Goal: Information Seeking & Learning: Learn about a topic

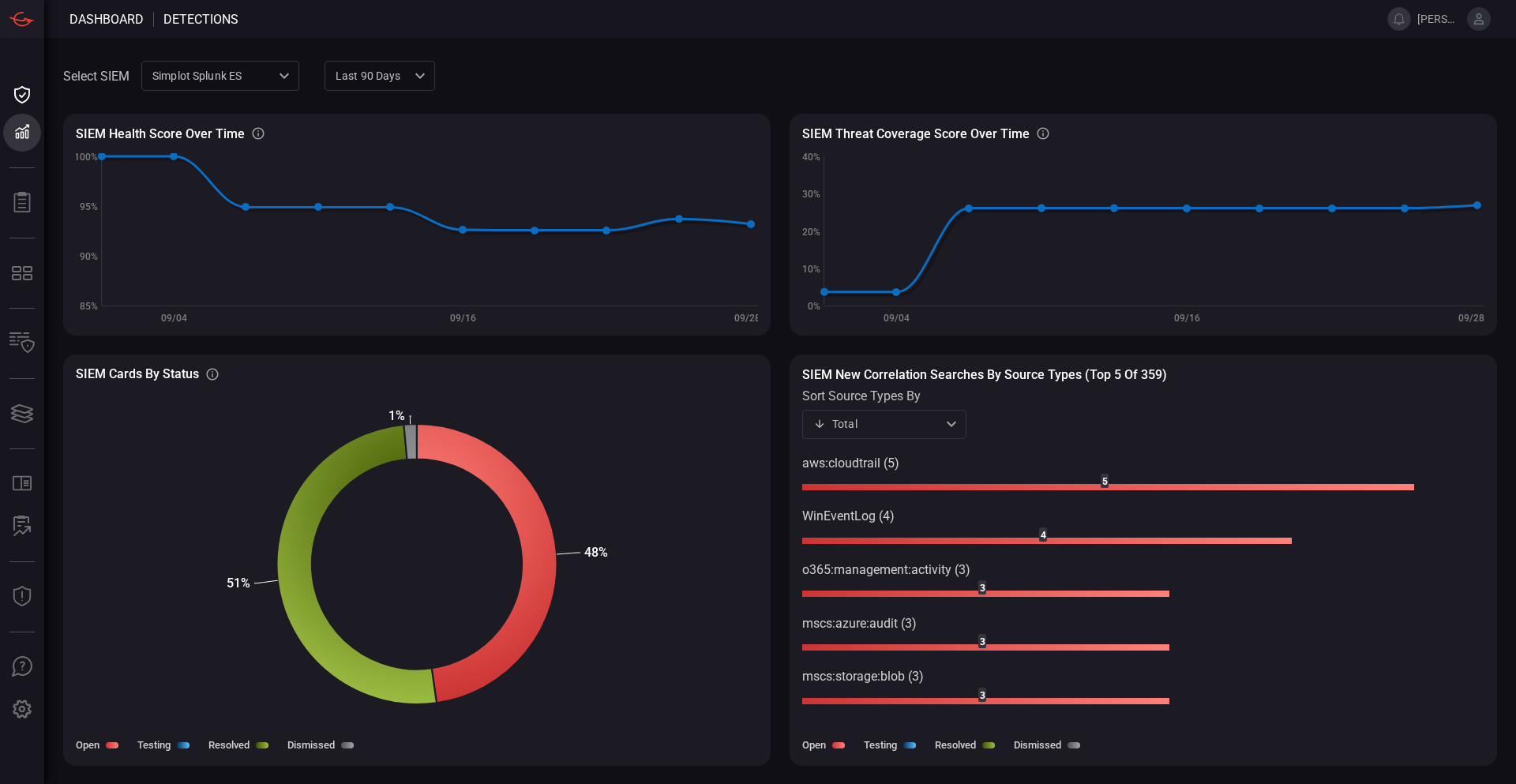
click at [221, 73] on div "Simplot Splunk ES 9280bf09-ba5f-4995-b6fb-90a154a1af4e ​" at bounding box center [220, 75] width 158 height 29
click at [210, 139] on div "jrsweb MDE" at bounding box center [186, 136] width 62 height 16
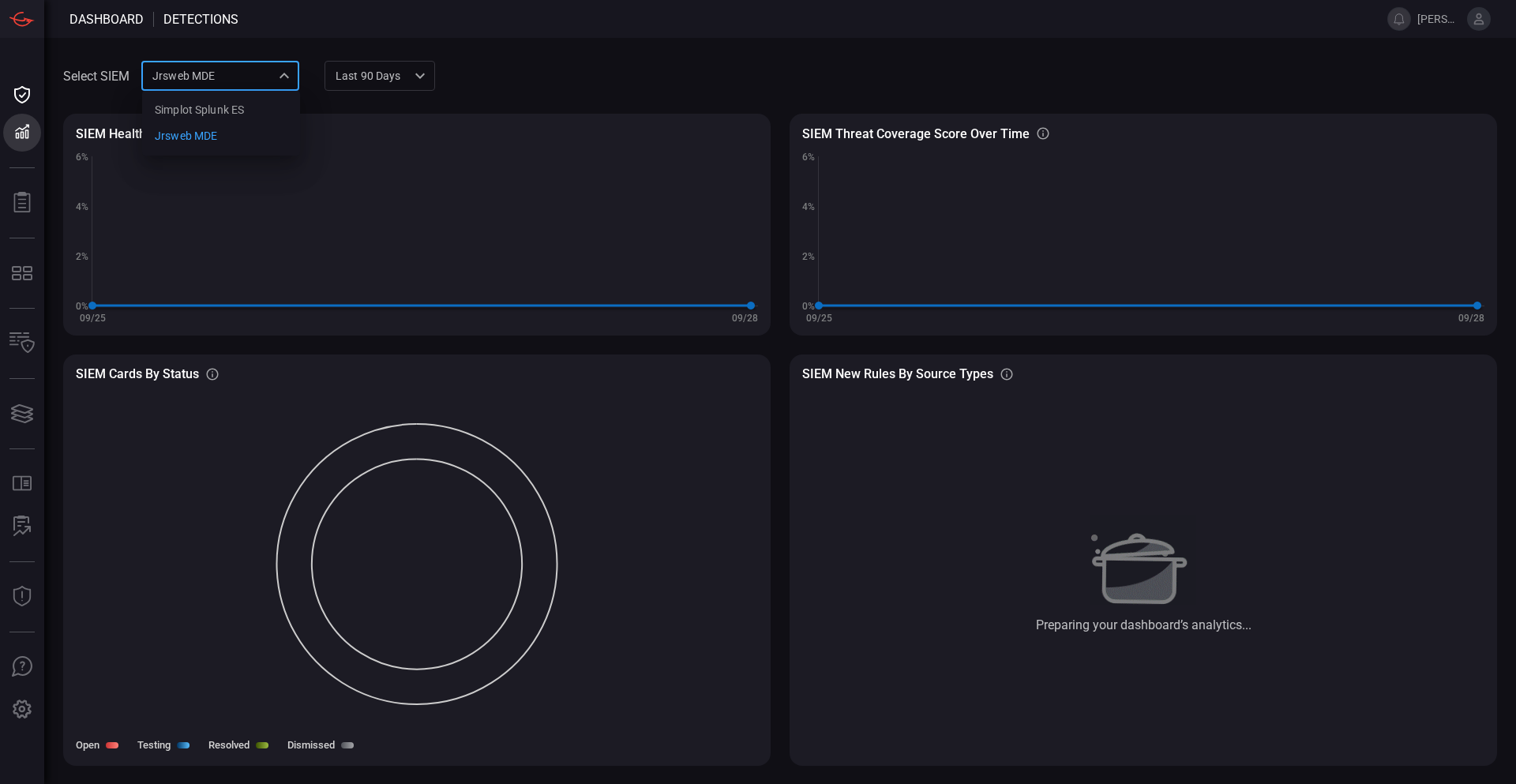
click at [216, 82] on div "jrsweb MDE 7761154f-daee-453d-842e-205d1932d5ae Simplot Splunk ES jrsweb MDE ​" at bounding box center [220, 75] width 158 height 29
click at [216, 109] on div "Simplot Splunk ES" at bounding box center [199, 109] width 89 height 16
type input "9280bf09-ba5f-4995-b6fb-90a154a1af4e"
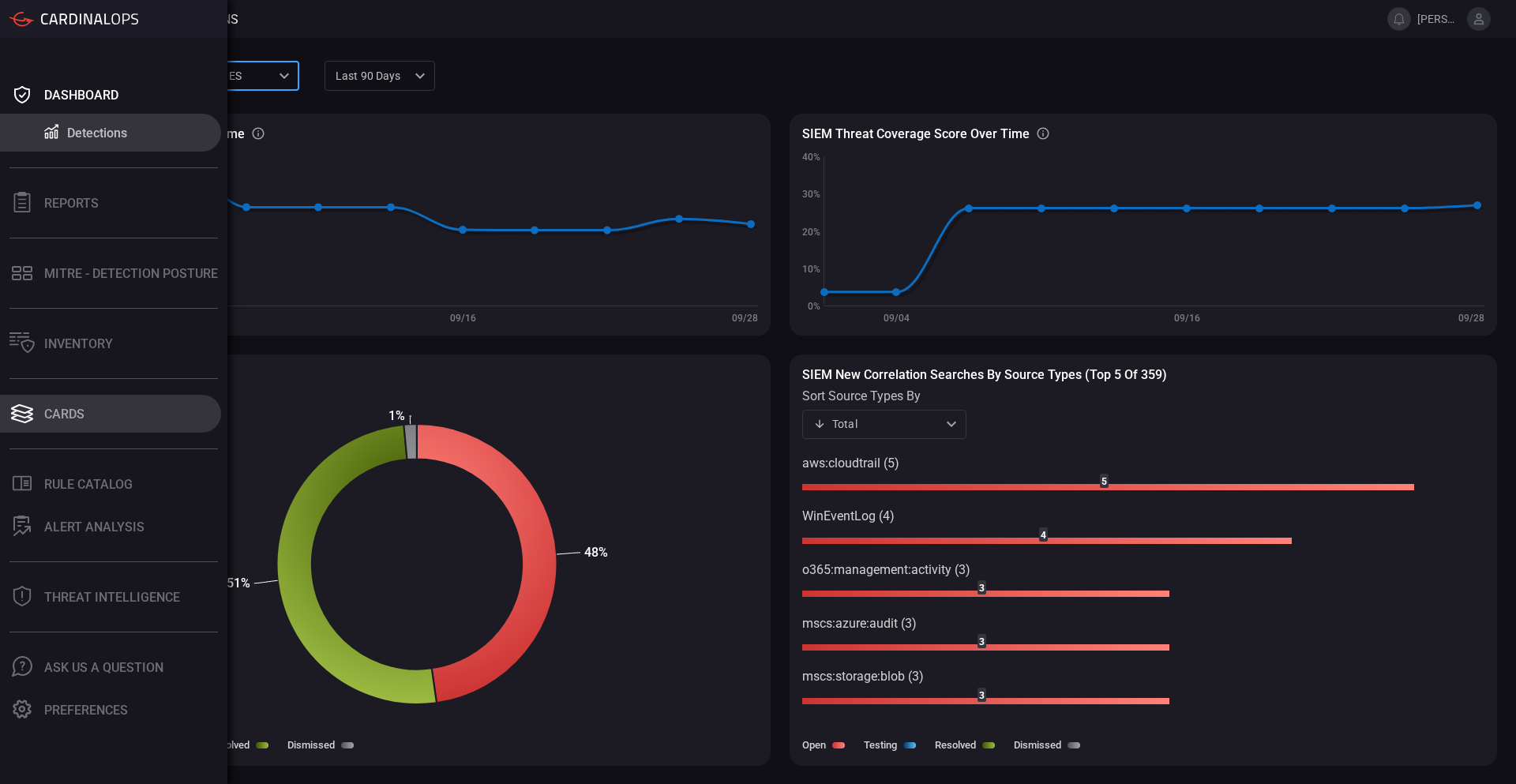
click at [41, 408] on button "Cards" at bounding box center [110, 413] width 221 height 38
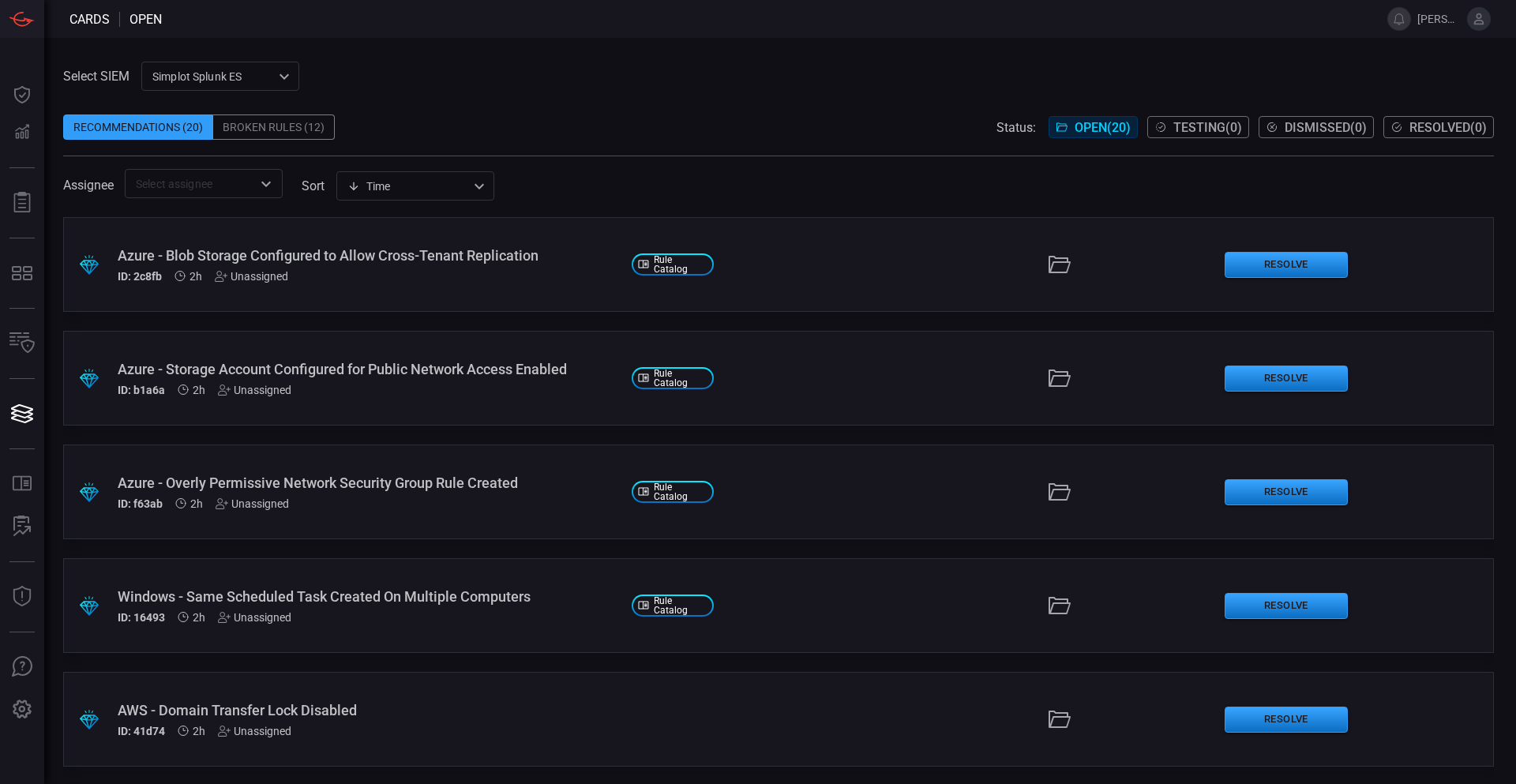
click at [359, 255] on div "Azure - Blob Storage Configured to Allow Cross-Tenant Replication" at bounding box center [369, 255] width 501 height 16
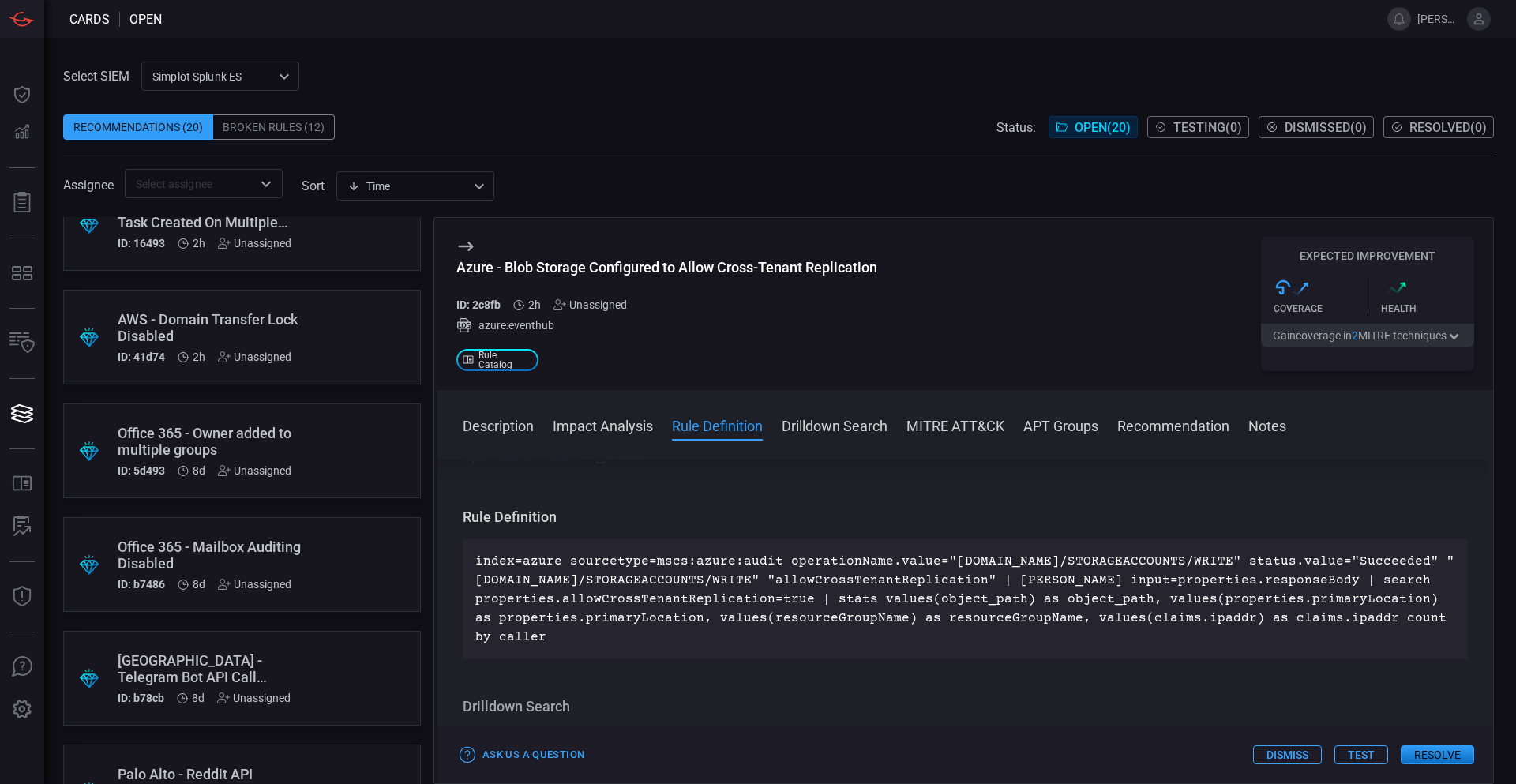
scroll to position [710, 0]
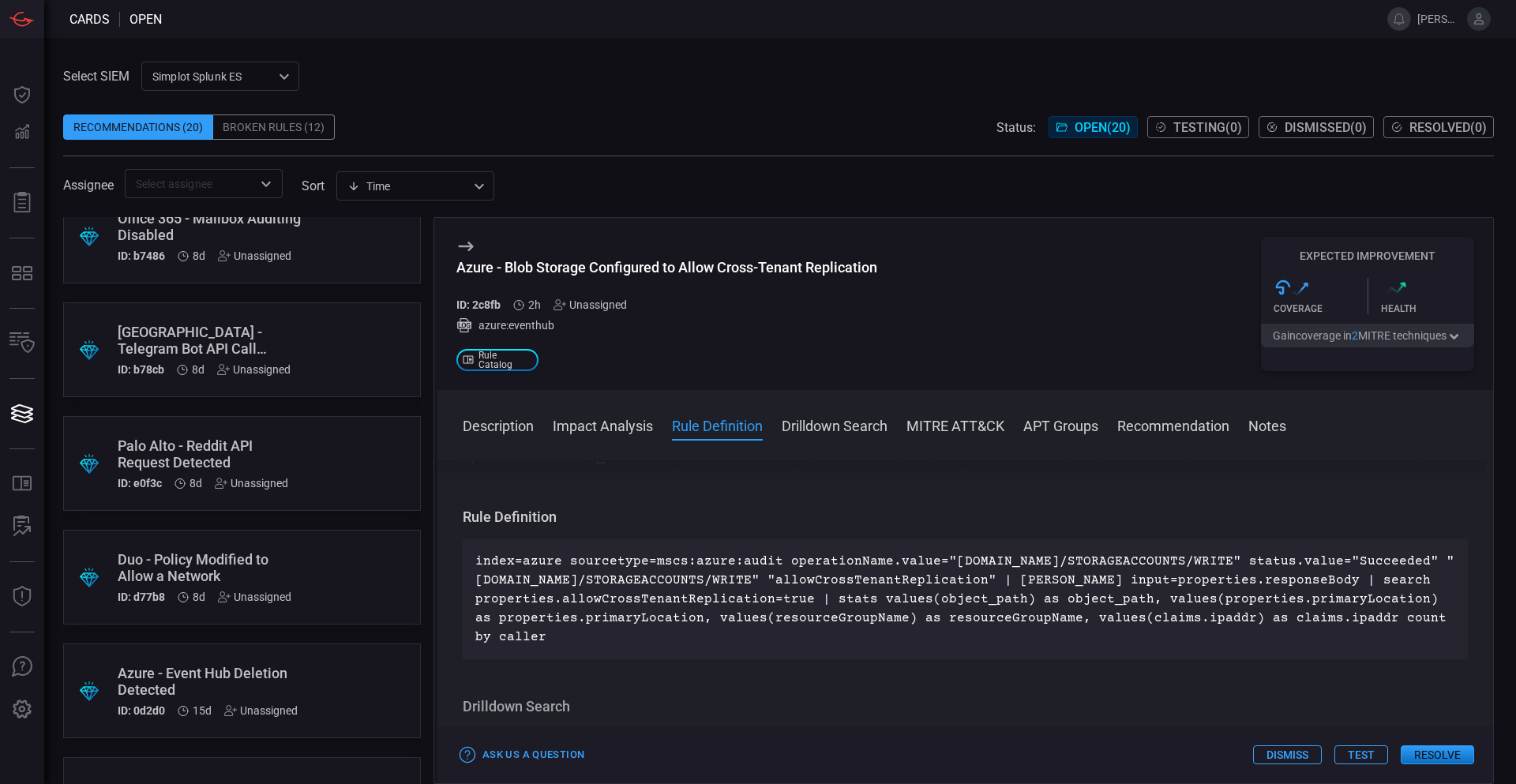
click at [146, 127] on div "Recommendations (20)" at bounding box center [137, 127] width 150 height 25
click at [164, 405] on div ".suggested_cards_icon{fill:url(#suggested_cards_icon);} Azure - Blob Storage Co…" at bounding box center [241, 500] width 357 height 567
click at [169, 362] on div "Palo Alto - Telegram Bot API Call Detected ID: b78cb 8d Unassigned" at bounding box center [212, 349] width 189 height 52
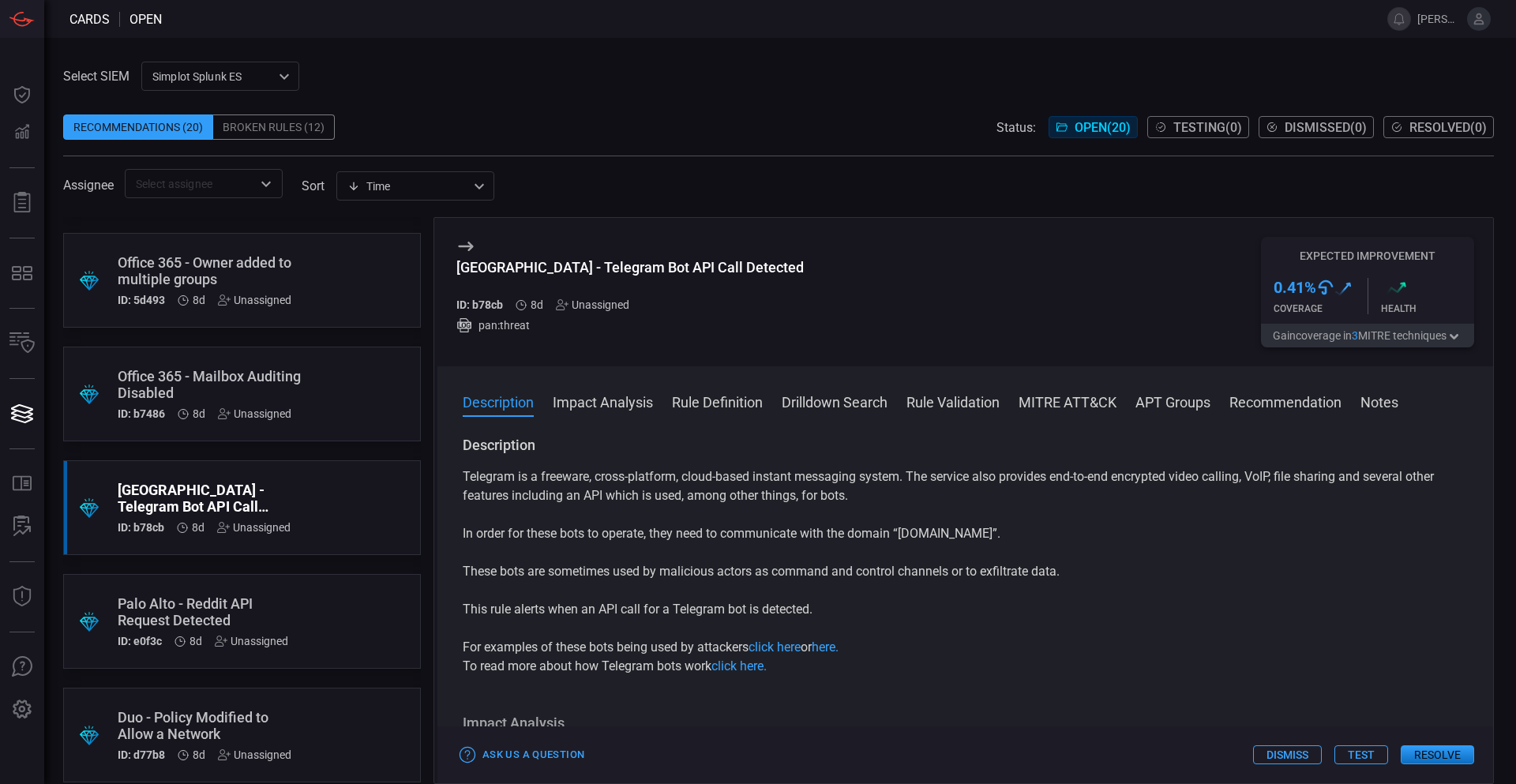
scroll to position [395, 0]
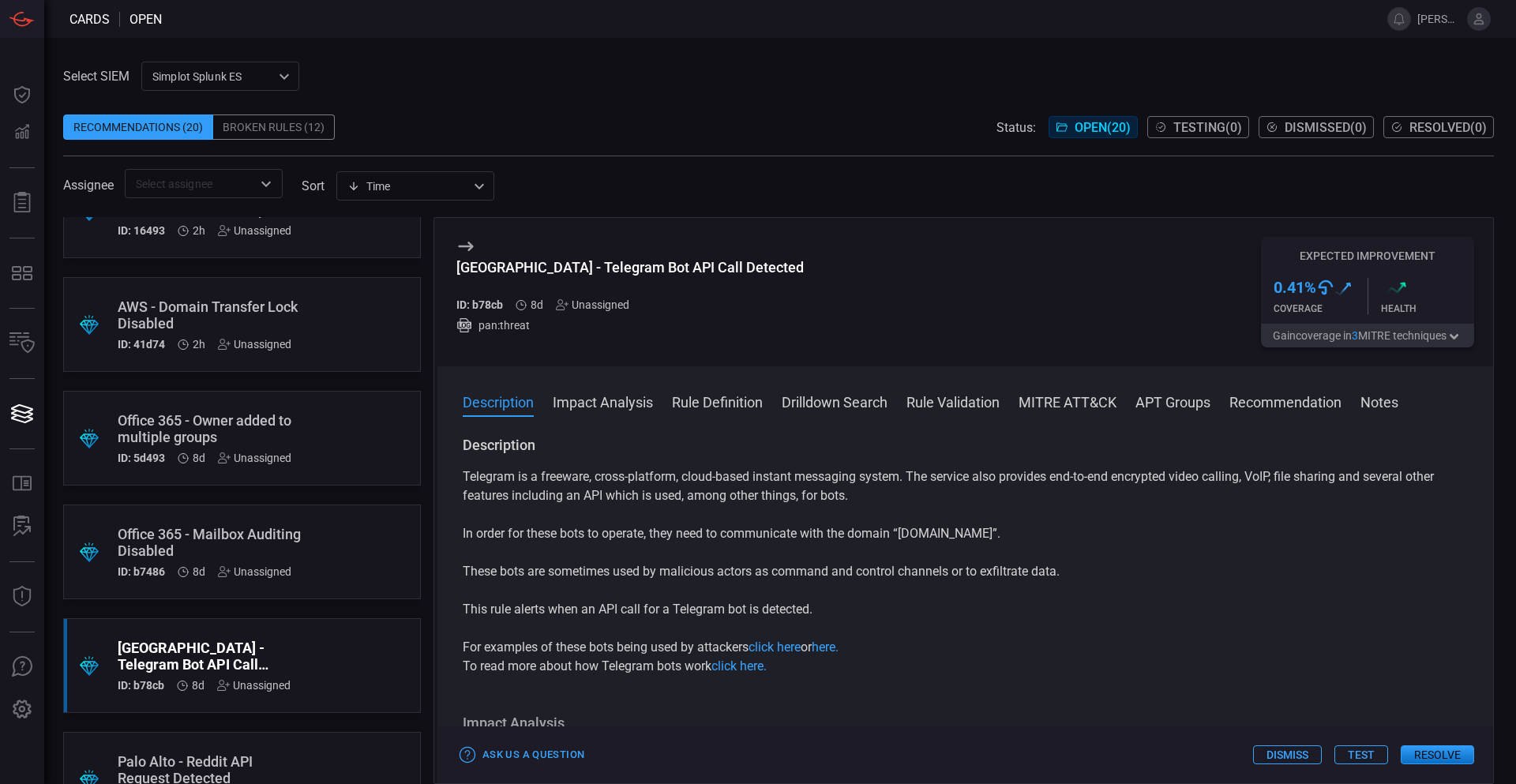
click at [880, 125] on span "Open ( 20 )" at bounding box center [1103, 127] width 56 height 15
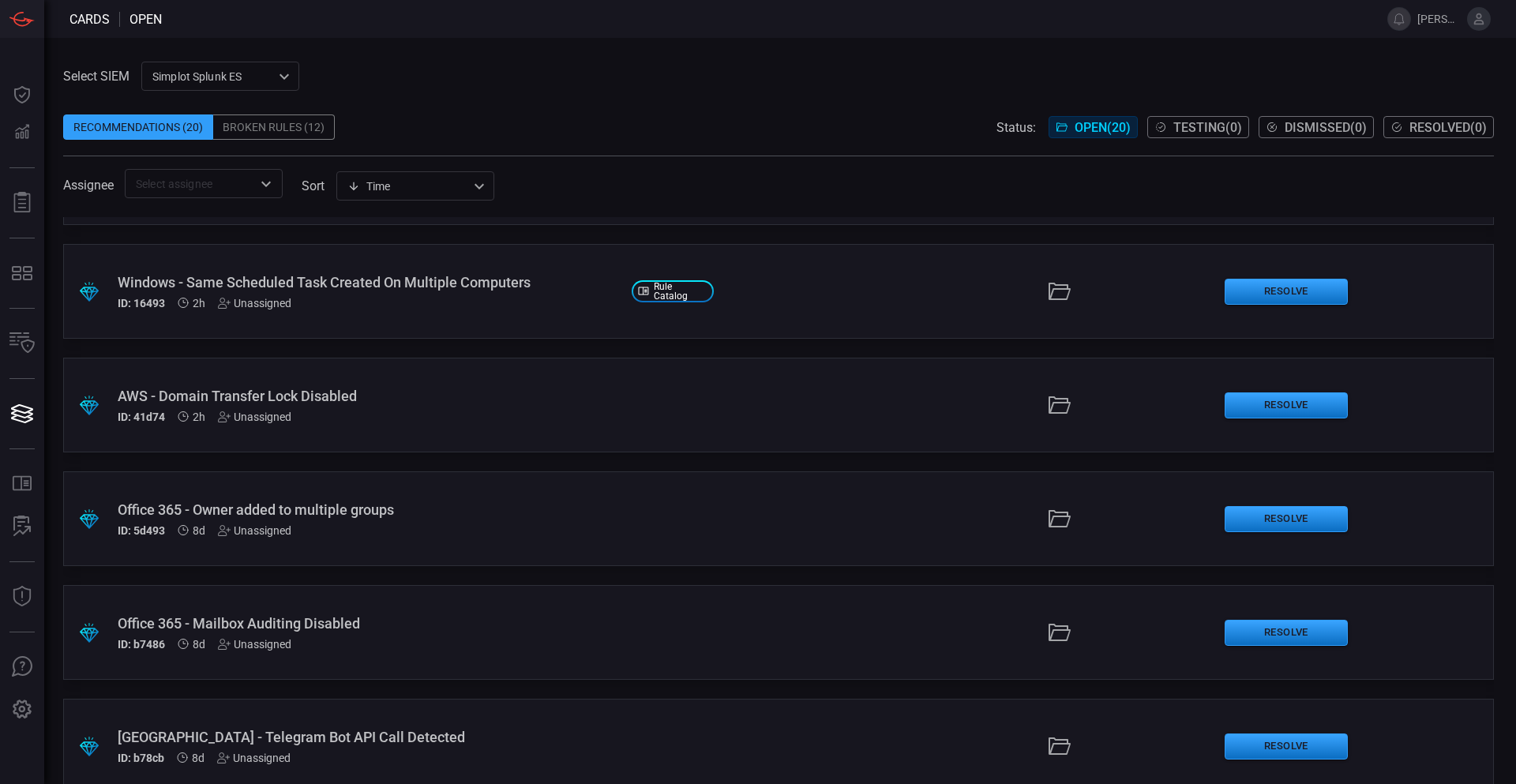
scroll to position [316, 0]
click at [404, 276] on div "Windows - Same Scheduled Task Created On Multiple Computers" at bounding box center [369, 280] width 501 height 16
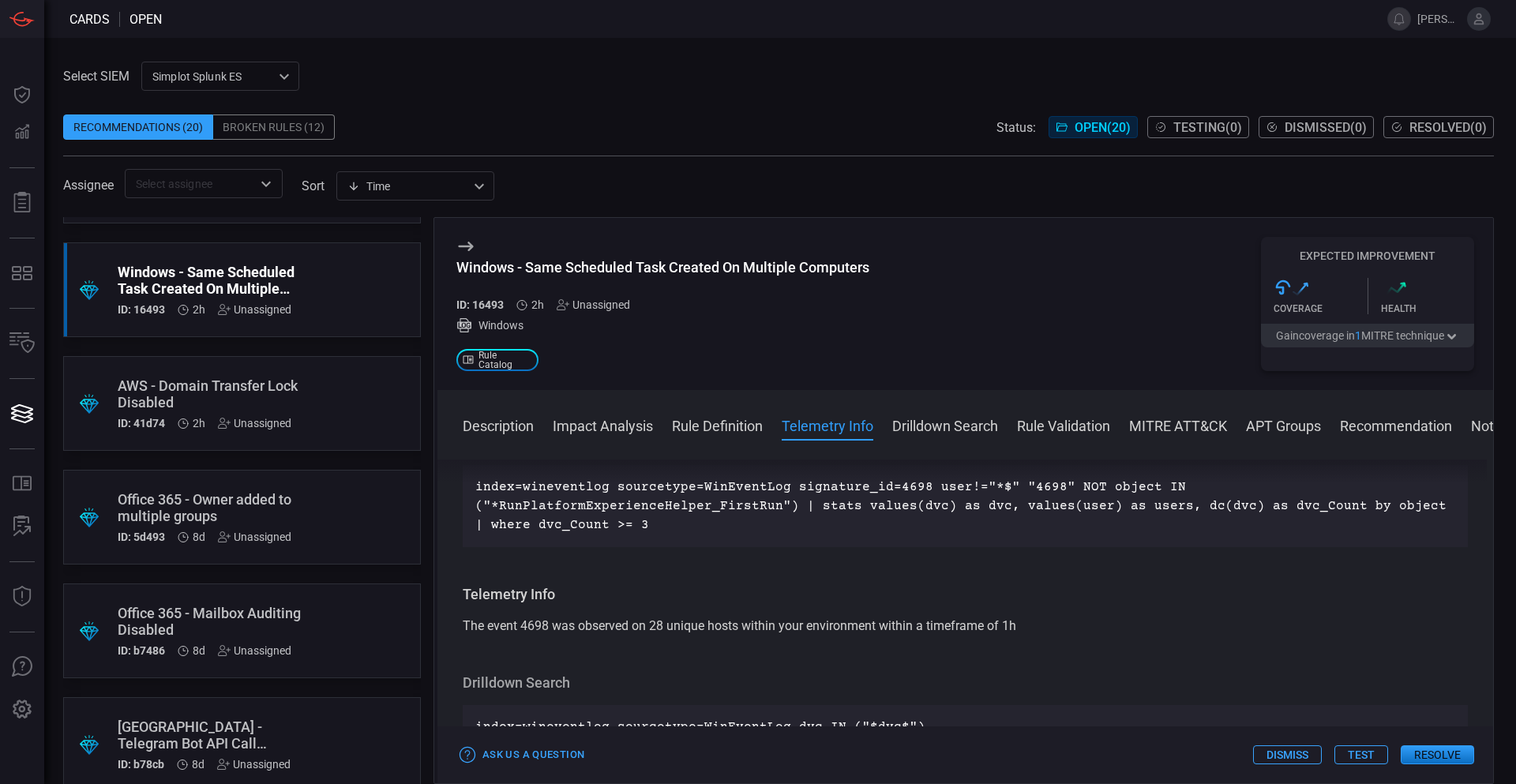
scroll to position [948, 0]
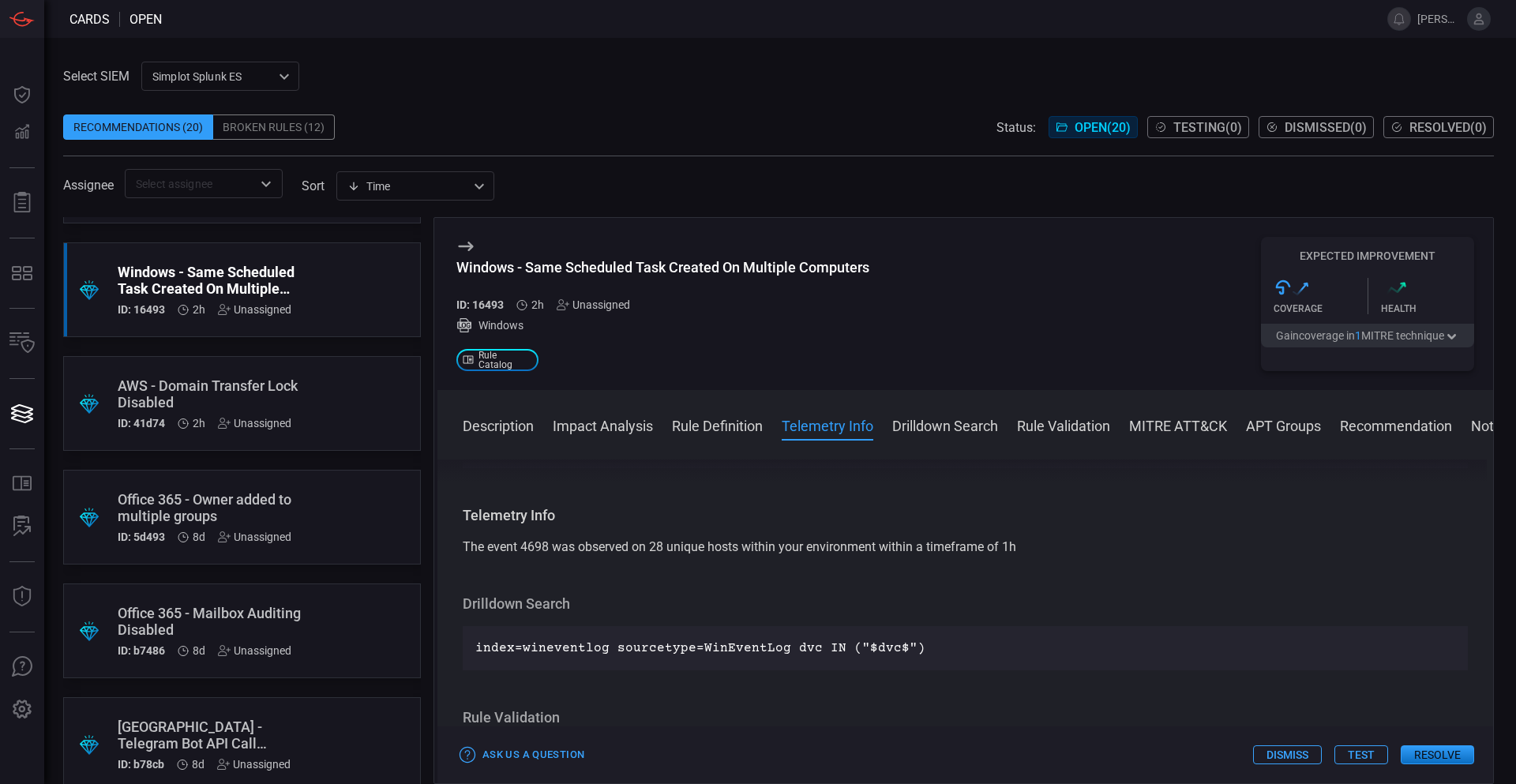
click at [144, 122] on div "Recommendations (20)" at bounding box center [137, 127] width 150 height 25
click at [880, 122] on span "Open ( 20 )" at bounding box center [1103, 127] width 56 height 15
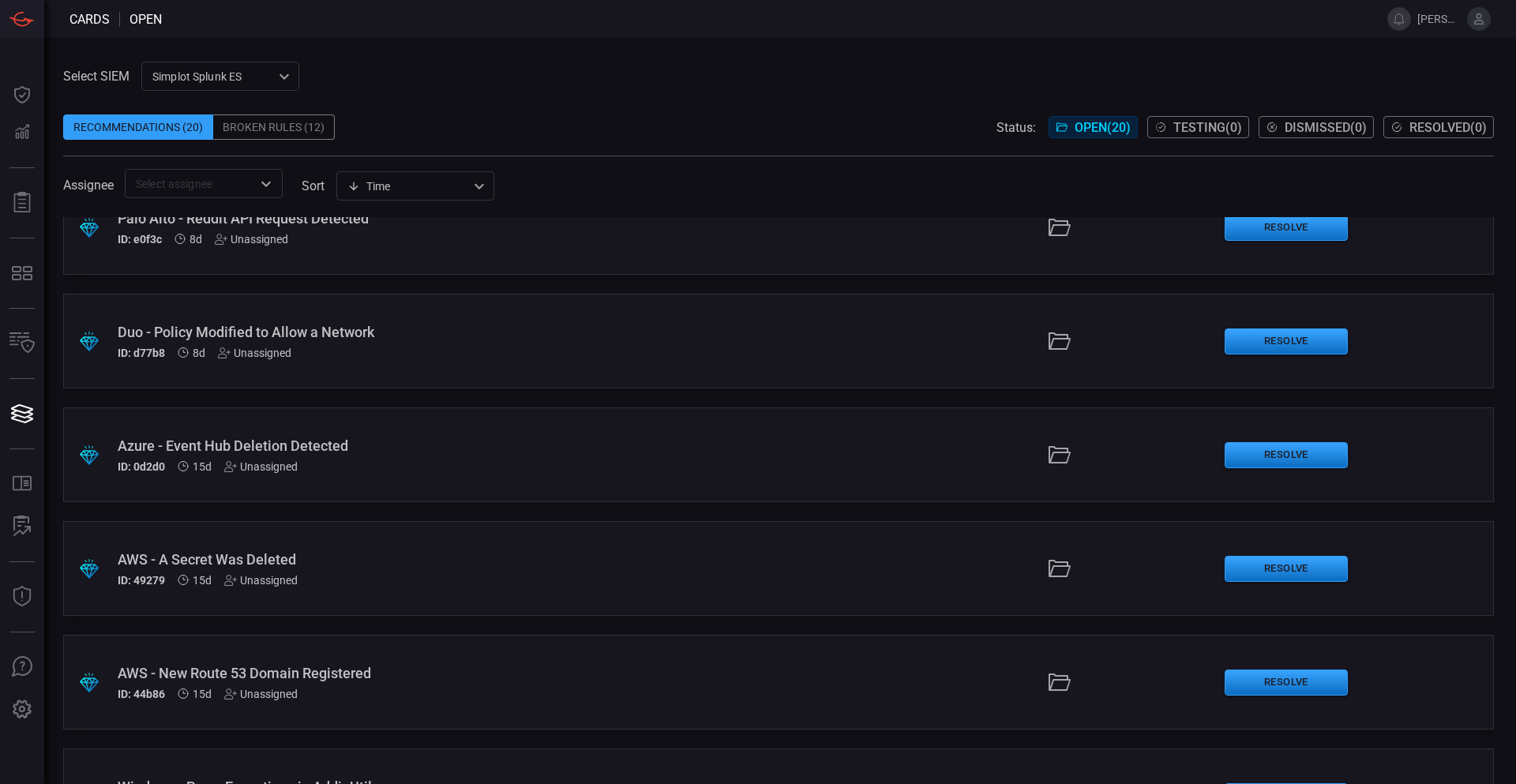
scroll to position [948, 0]
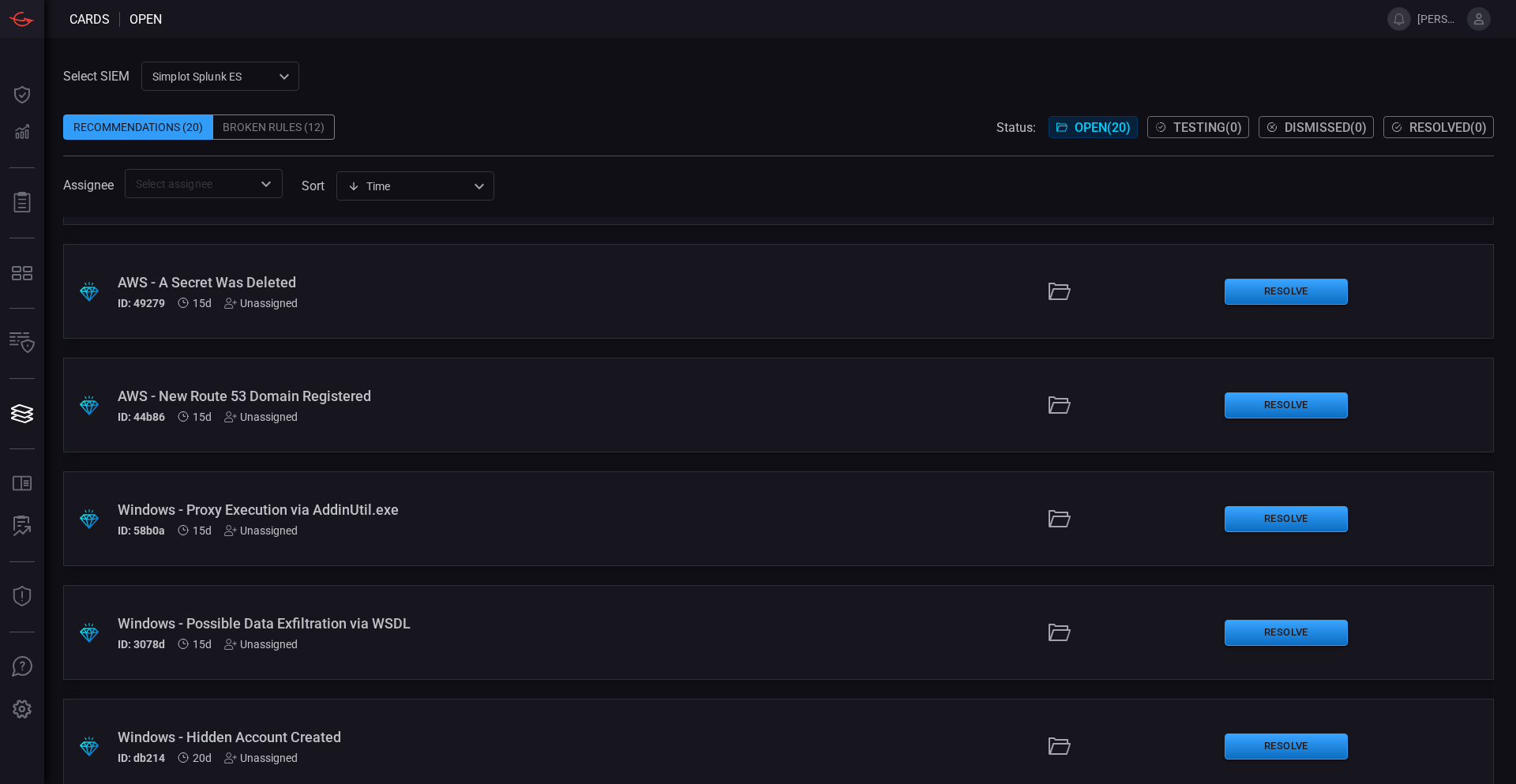
drag, startPoint x: 786, startPoint y: 420, endPoint x: 795, endPoint y: 469, distance: 49.8
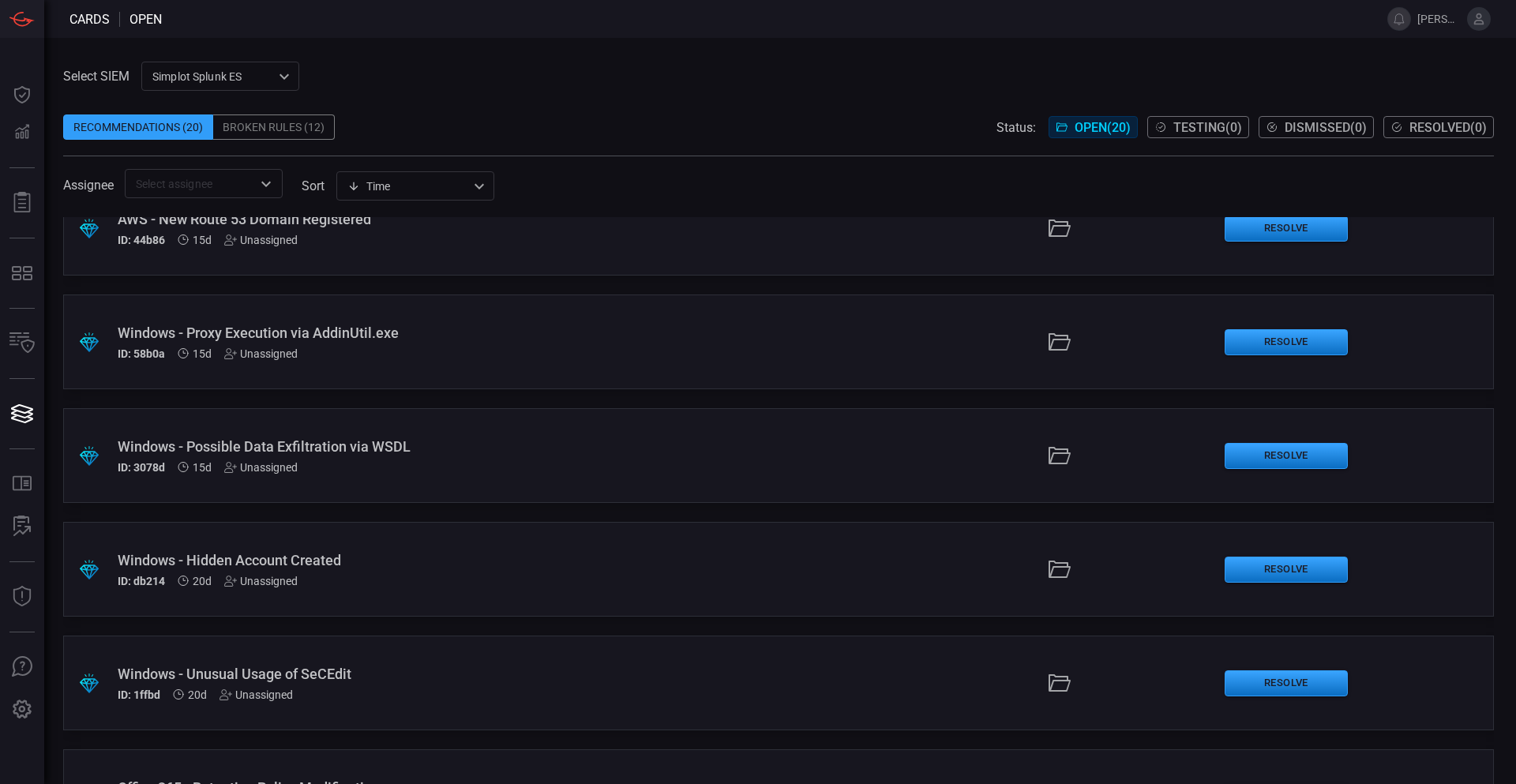
drag, startPoint x: 797, startPoint y: 421, endPoint x: 805, endPoint y: 462, distance: 41.8
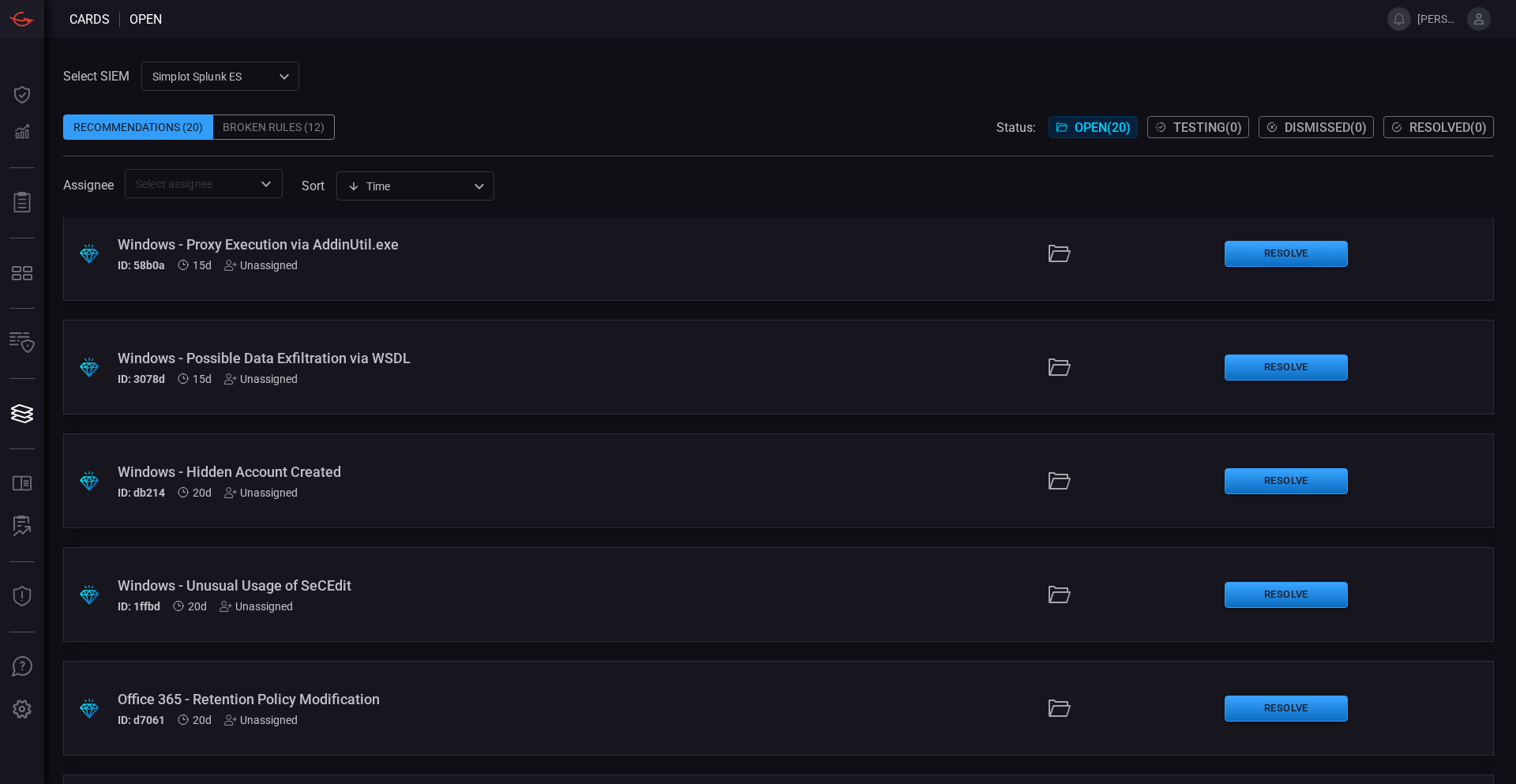
drag, startPoint x: 805, startPoint y: 462, endPoint x: 803, endPoint y: 498, distance: 36.1
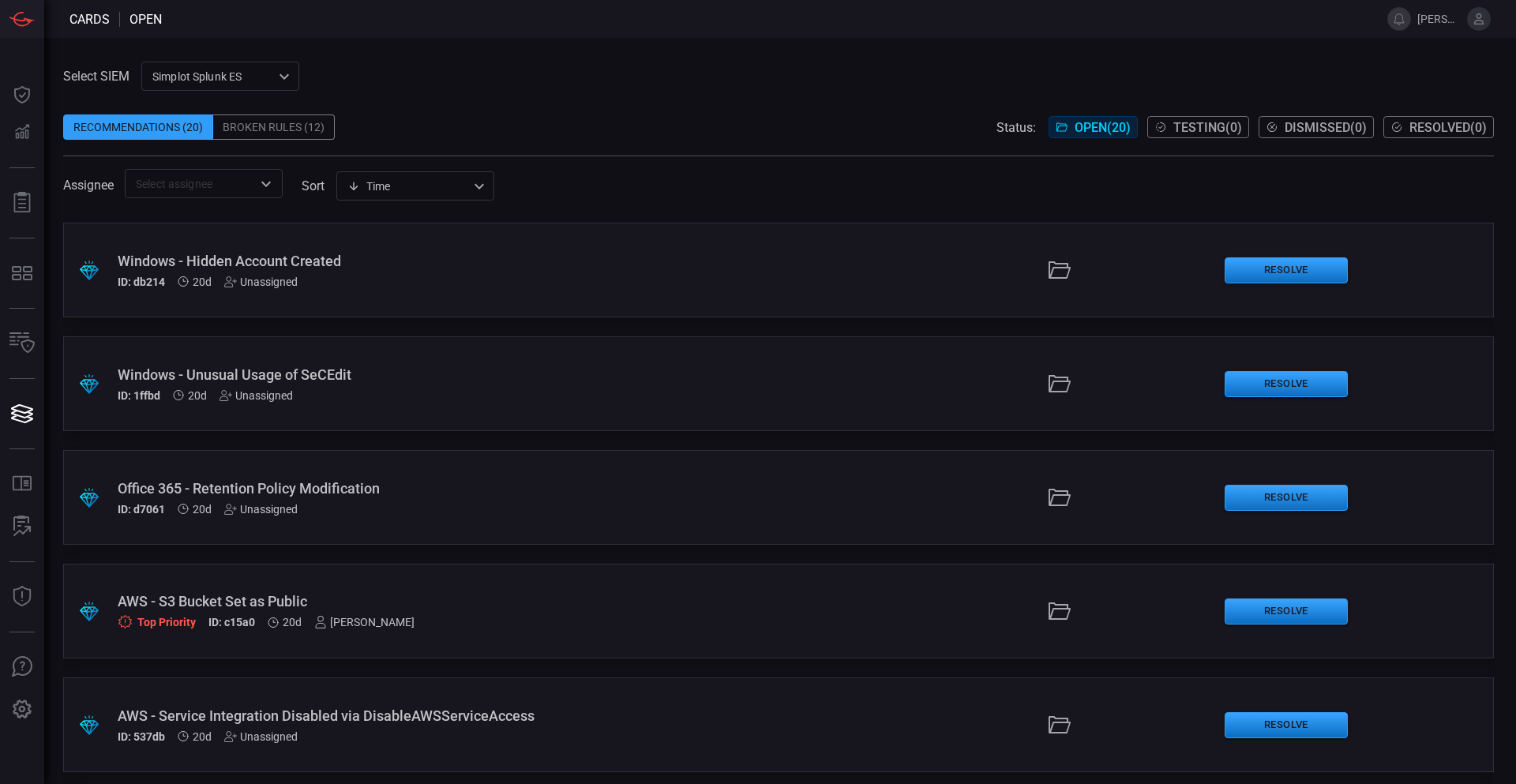
scroll to position [1706, 0]
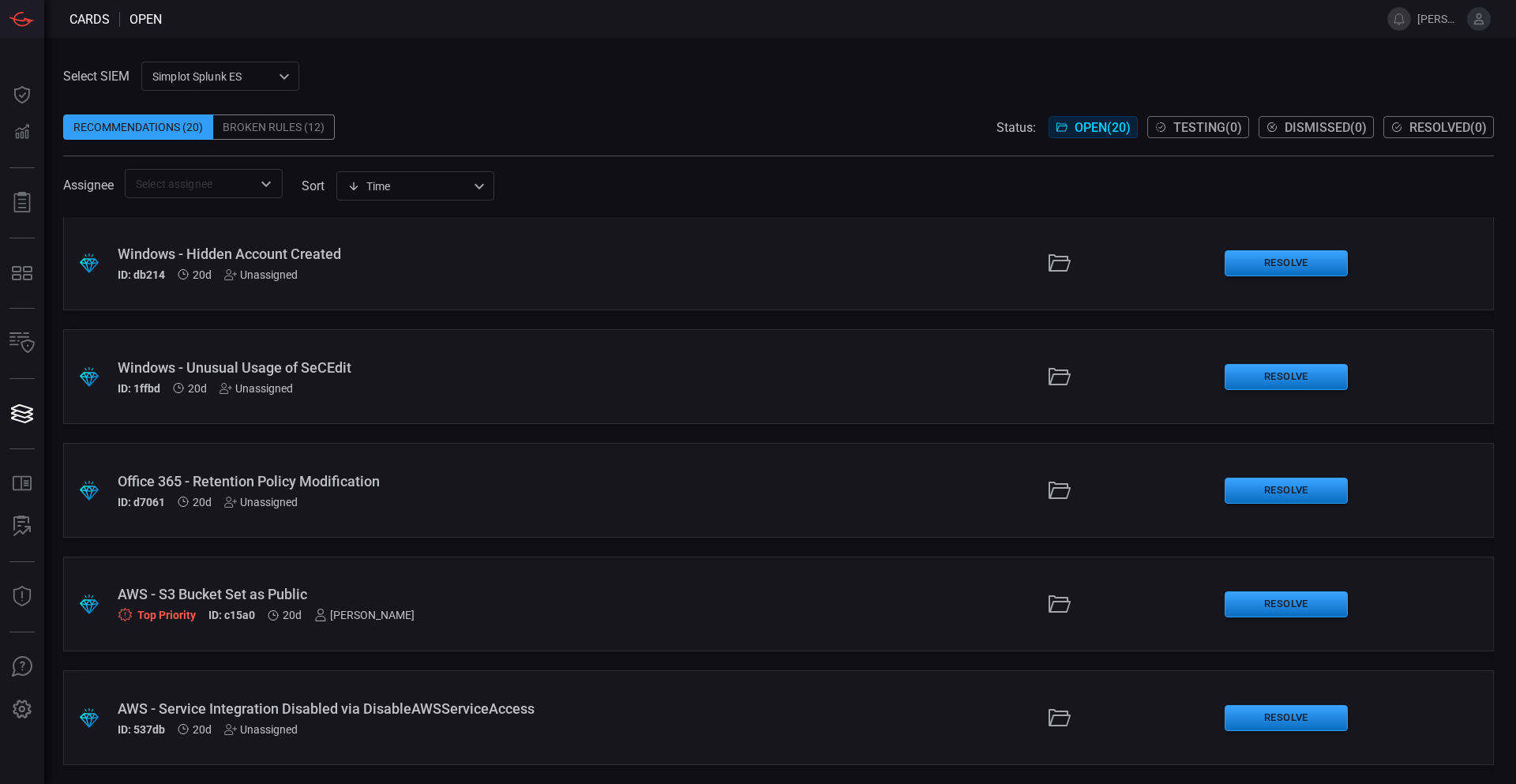
drag, startPoint x: 799, startPoint y: 492, endPoint x: 800, endPoint y: 531, distance: 39.0
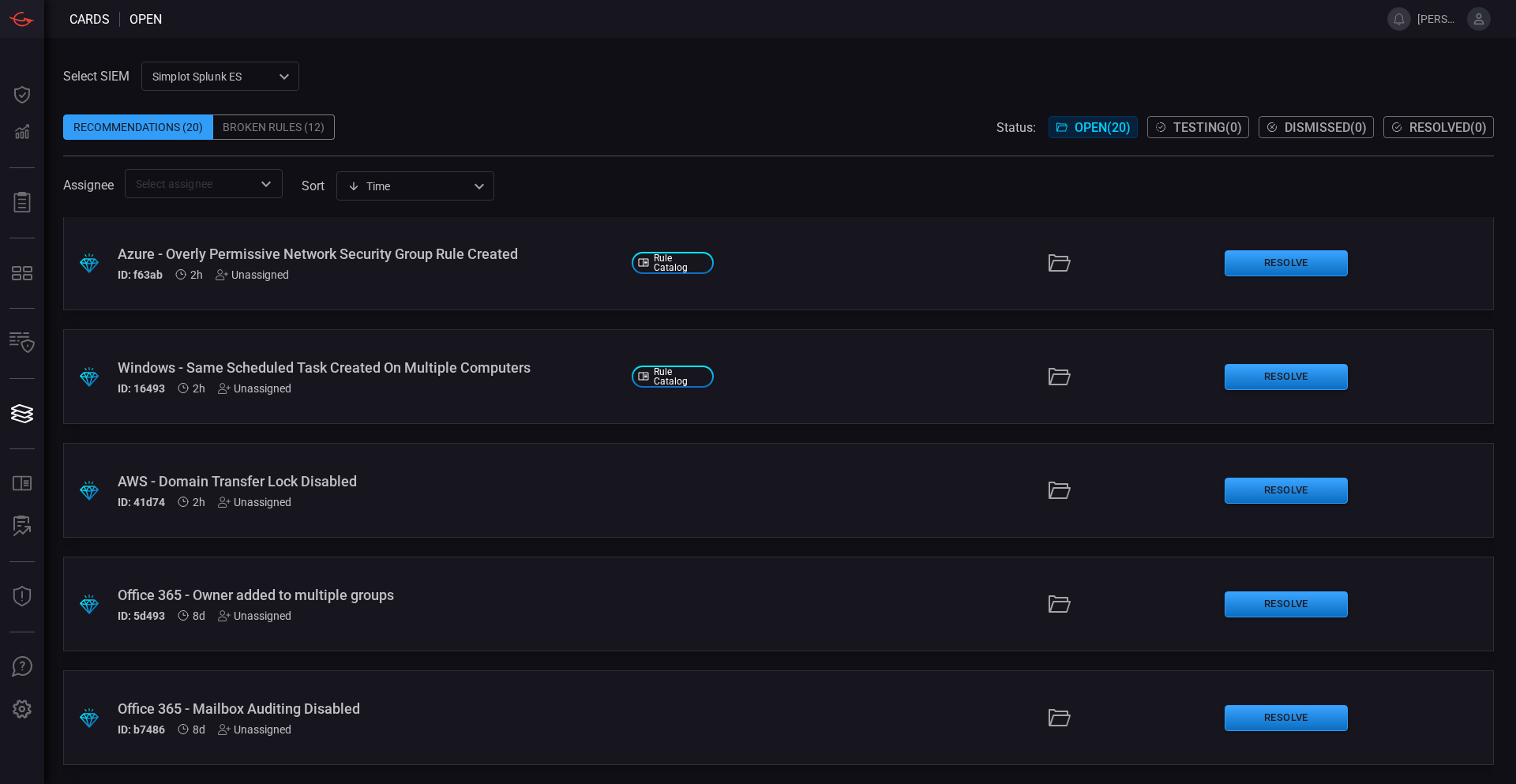
scroll to position [0, 0]
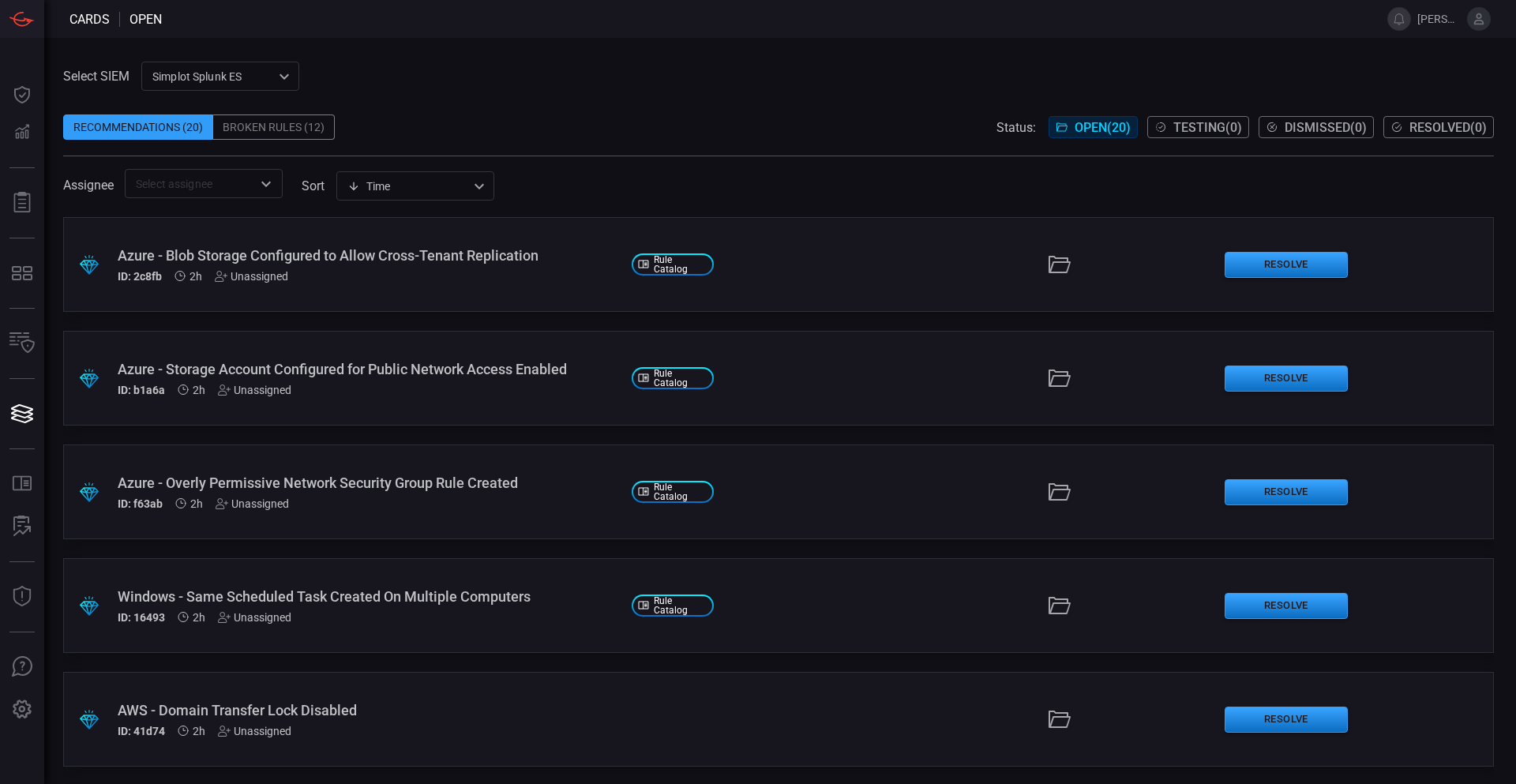
click at [294, 125] on div "Broken Rules (12)" at bounding box center [274, 127] width 122 height 25
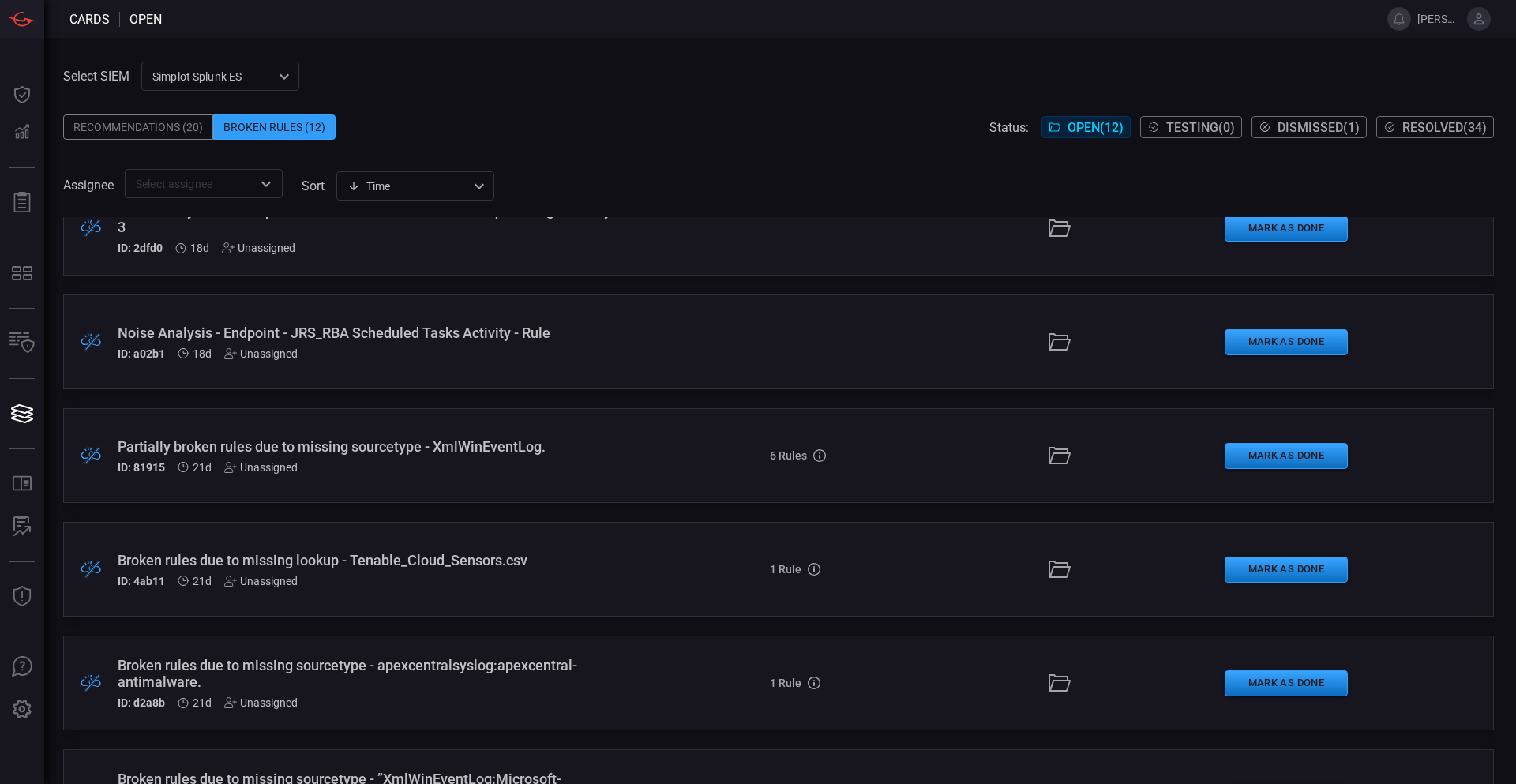
scroll to position [798, 0]
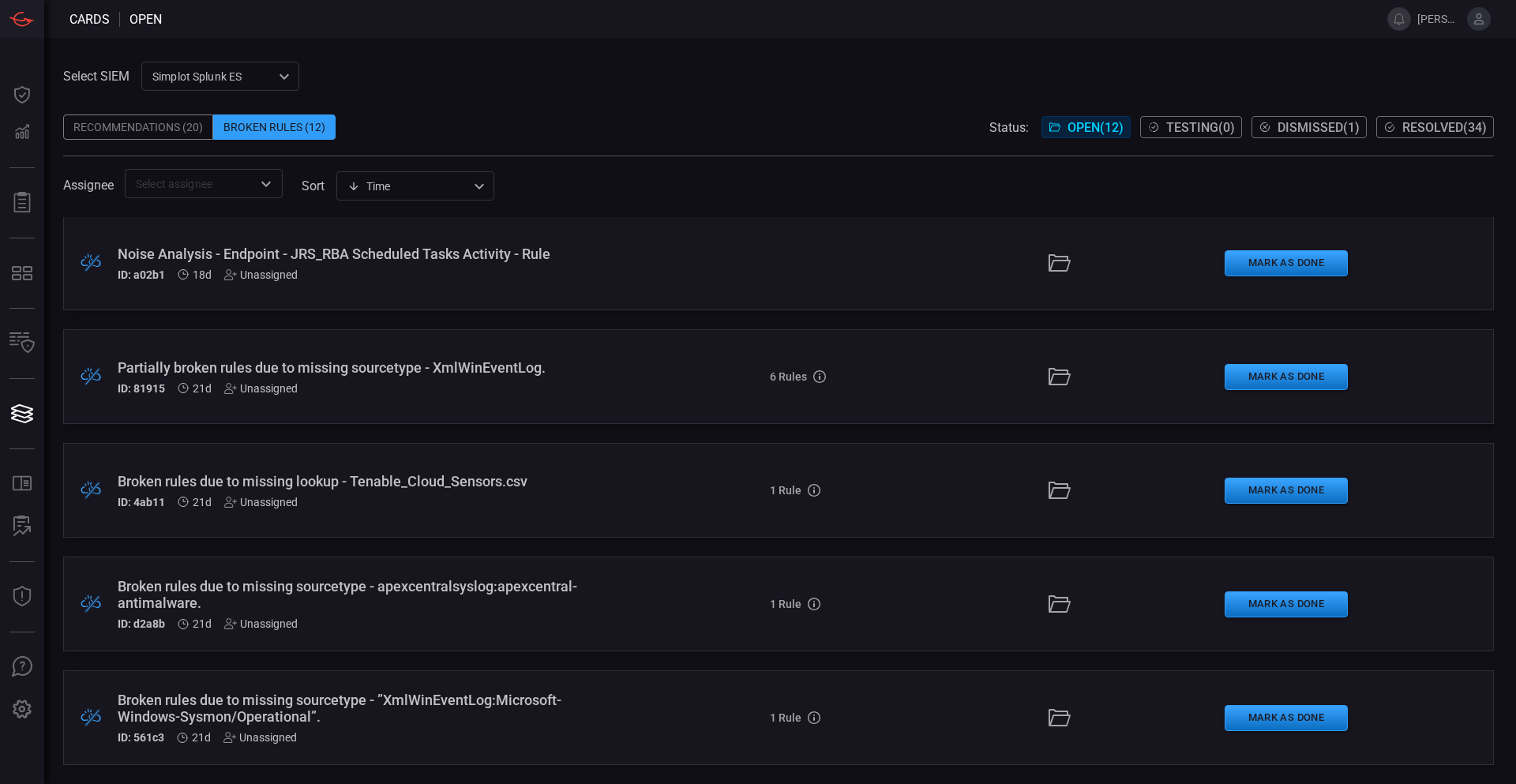
click at [768, 119] on div "Recommendations (20) Broken Rules (12) Status: Open ( 12 ) Testing ( 0 ) Dismis…" at bounding box center [778, 127] width 1431 height 25
drag, startPoint x: 768, startPoint y: 119, endPoint x: 1041, endPoint y: 387, distance: 382.6
click at [765, 124] on div "Recommendations (20) Broken Rules (12) Status: Open ( 12 ) Testing ( 0 ) Dismis…" at bounding box center [778, 127] width 1431 height 25
